Goal: Task Accomplishment & Management: Use online tool/utility

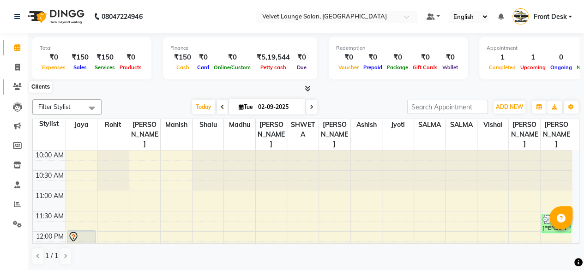
click at [20, 87] on icon at bounding box center [17, 86] width 9 height 7
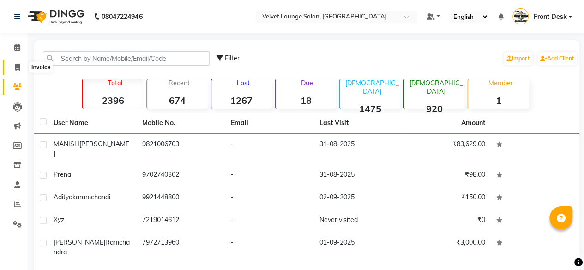
click at [12, 62] on span at bounding box center [17, 67] width 16 height 11
select select "5962"
select select "service"
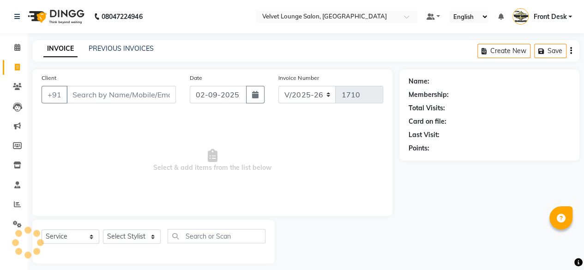
scroll to position [7, 0]
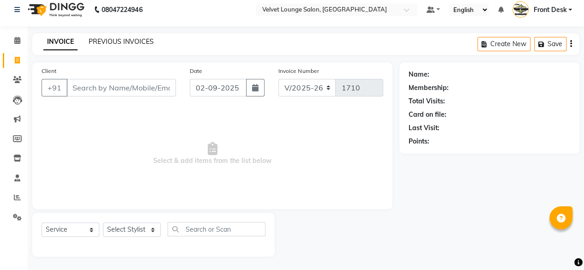
click at [127, 40] on link "PREVIOUS INVOICES" at bounding box center [121, 41] width 65 height 8
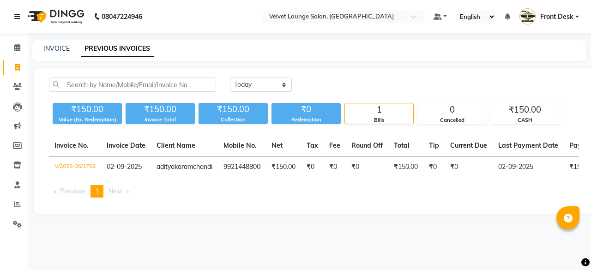
click at [329, 66] on main "INVOICE PREVIOUS INVOICES [DATE] [DATE] Custom Range ₹150.00 Value (Ex. Redempt…" at bounding box center [309, 134] width 563 height 188
